Goal: Task Accomplishment & Management: Manage account settings

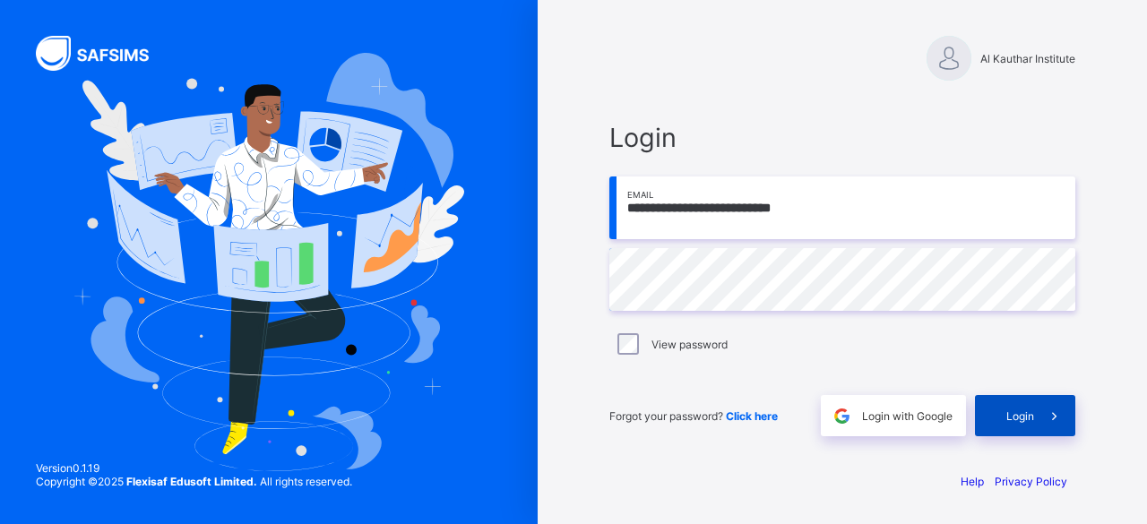
click at [1019, 422] on span "Login" at bounding box center [1021, 416] width 28 height 13
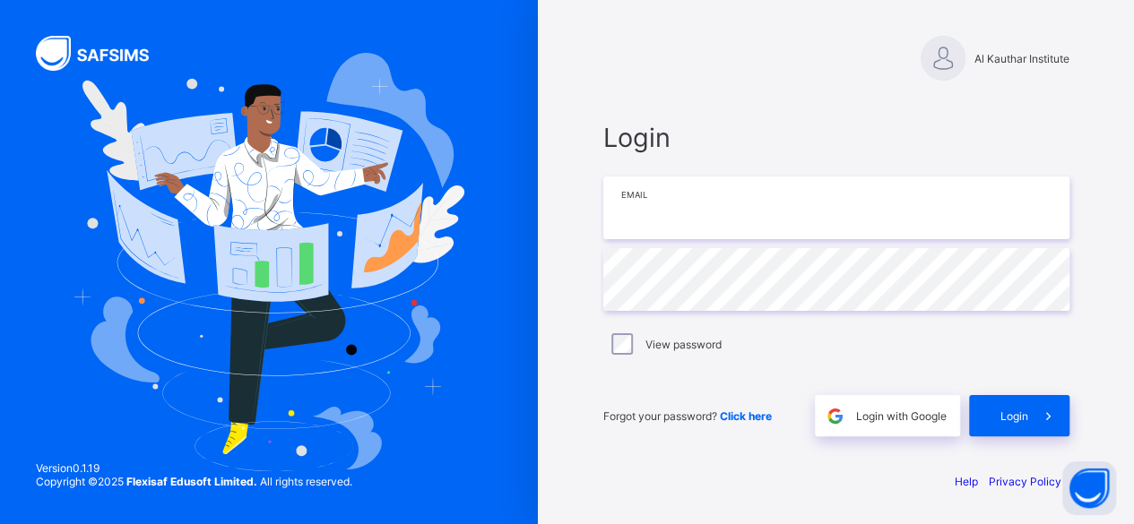
type input "**********"
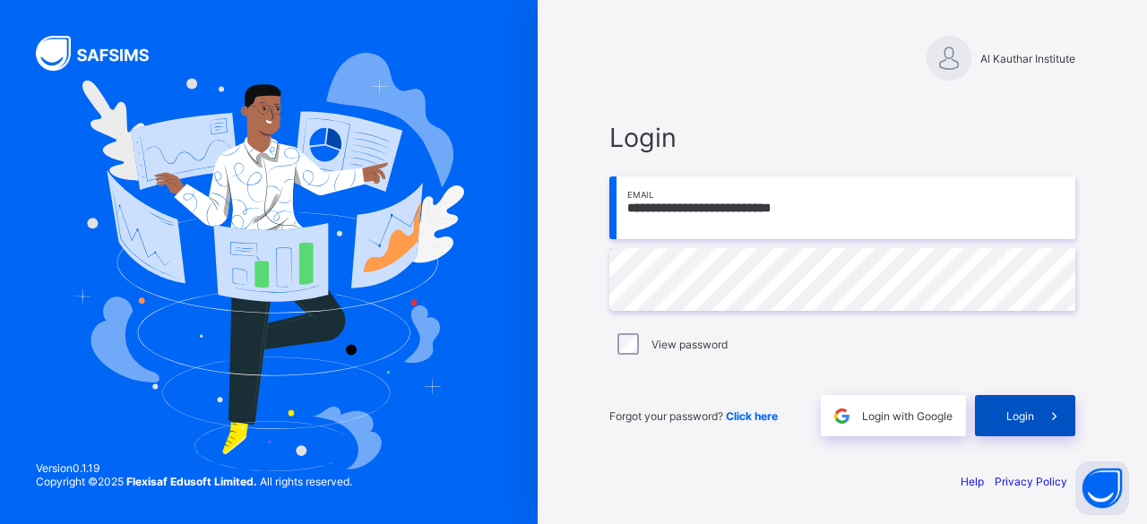
click at [1014, 417] on span "Login" at bounding box center [1021, 416] width 28 height 13
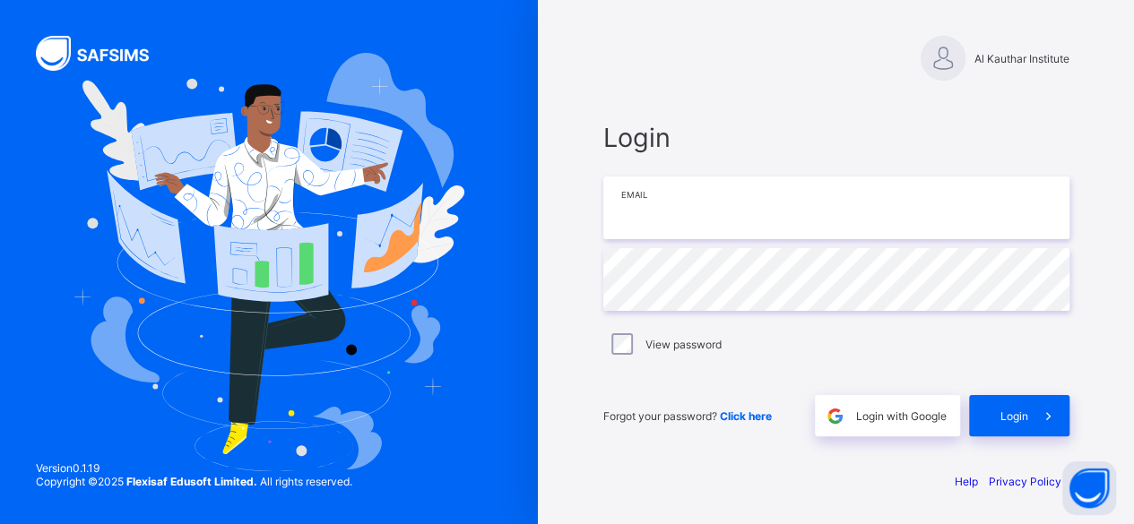
type input "**********"
